Goal: Task Accomplishment & Management: Use online tool/utility

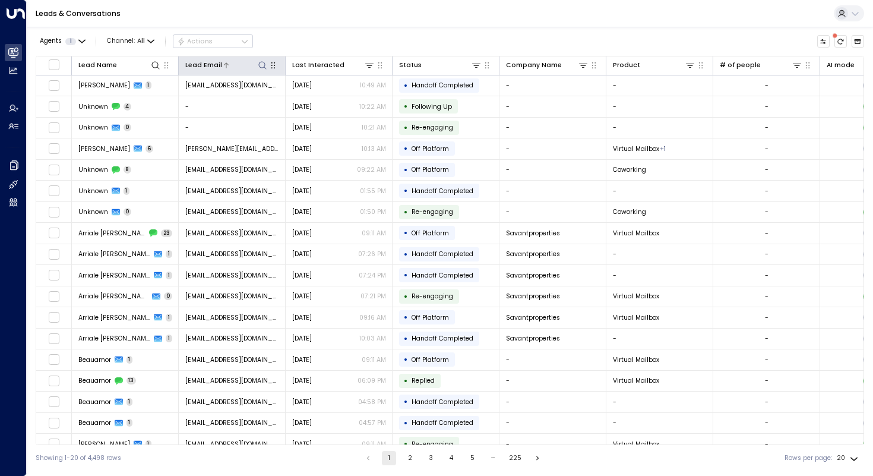
click at [264, 65] on icon at bounding box center [263, 66] width 10 height 10
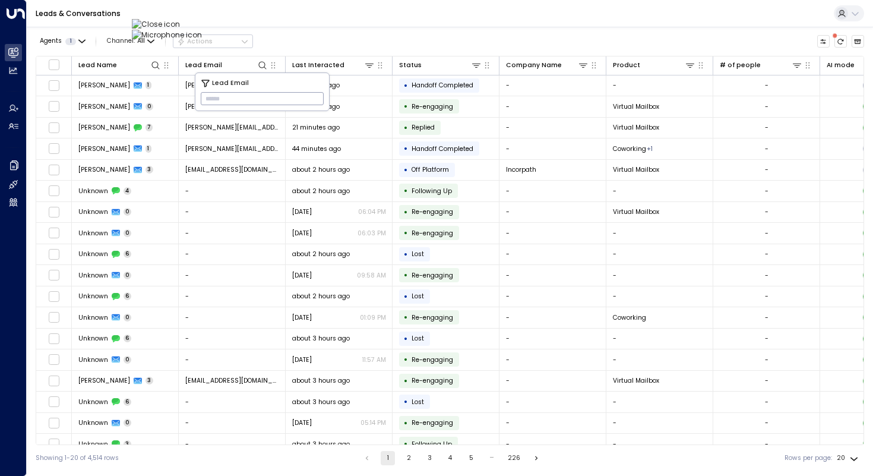
click at [255, 97] on input "text" at bounding box center [262, 98] width 123 height 19
type input "**********"
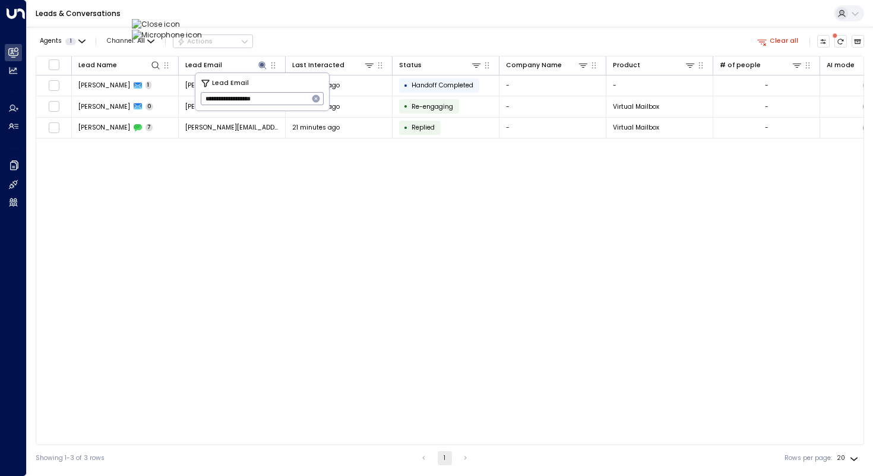
click at [155, 227] on div "Lead Name Lead Email Last Interacted Status Company Name Product # of people AI…" at bounding box center [450, 250] width 829 height 389
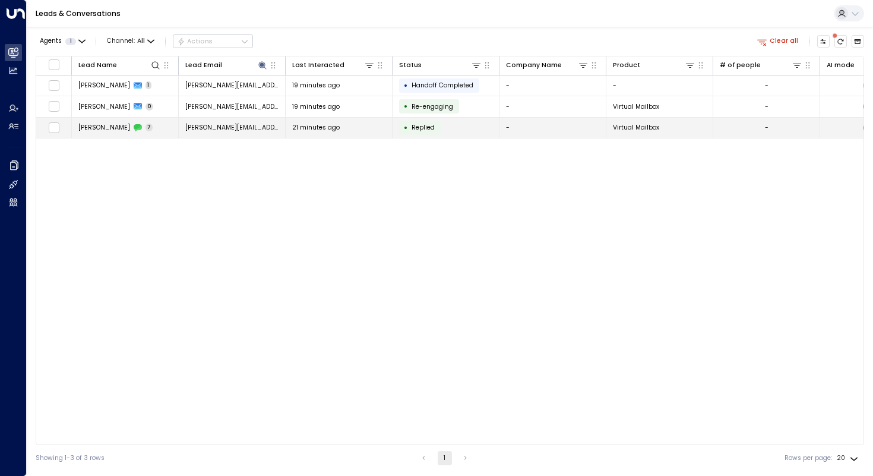
click at [108, 132] on td "[PERSON_NAME] 7" at bounding box center [125, 128] width 107 height 21
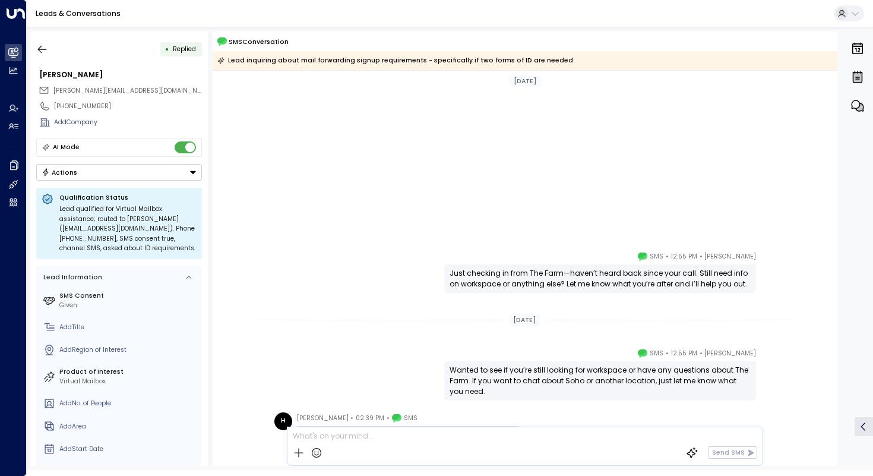
scroll to position [273, 0]
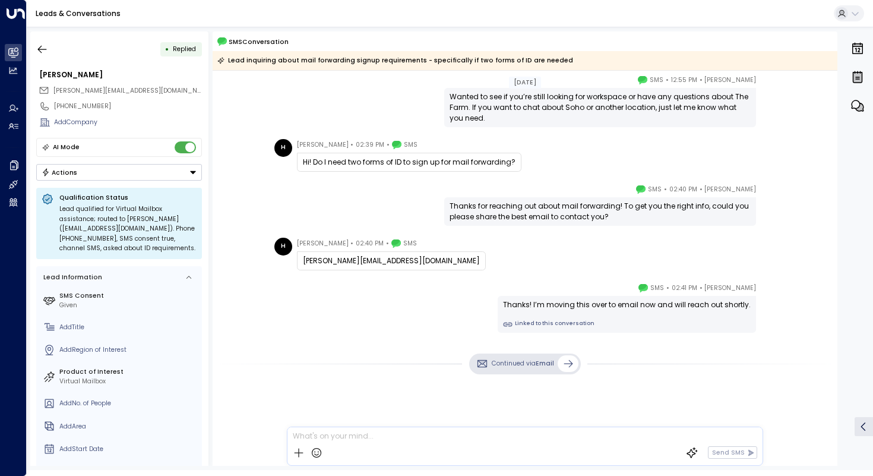
click at [295, 216] on div "[PERSON_NAME] • 02:40 PM • SMS Thanks for reaching out about mail forwarding! T…" at bounding box center [525, 205] width 508 height 42
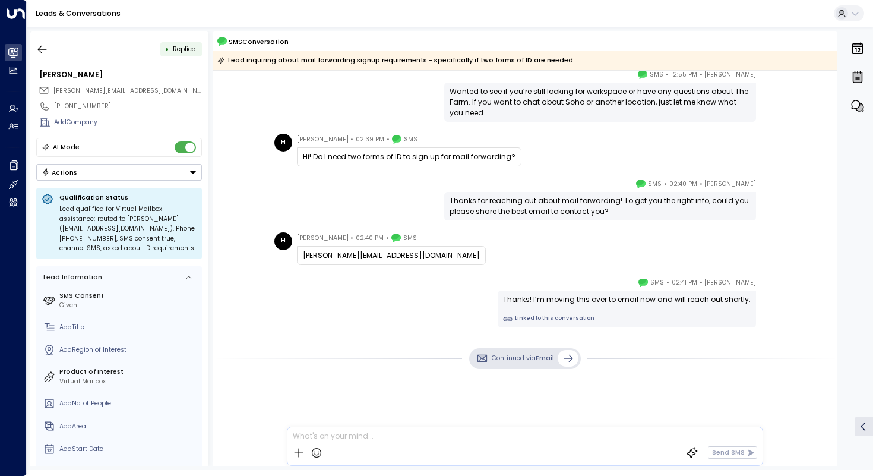
scroll to position [280, 0]
